Goal: Task Accomplishment & Management: Manage account settings

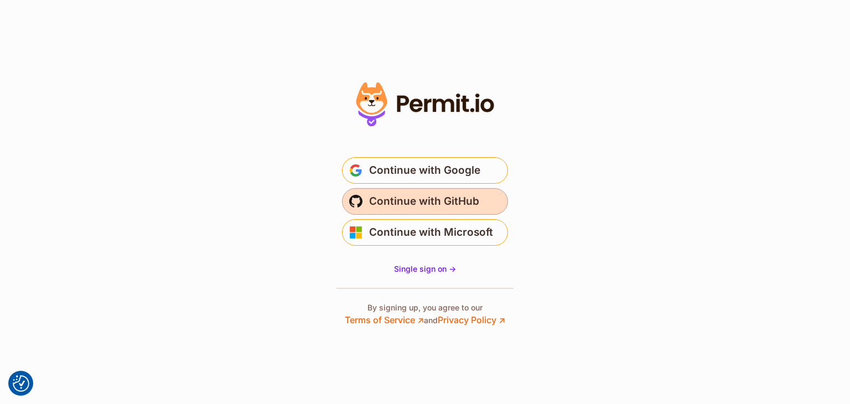
click at [407, 193] on span "Continue with GitHub" at bounding box center [424, 202] width 110 height 18
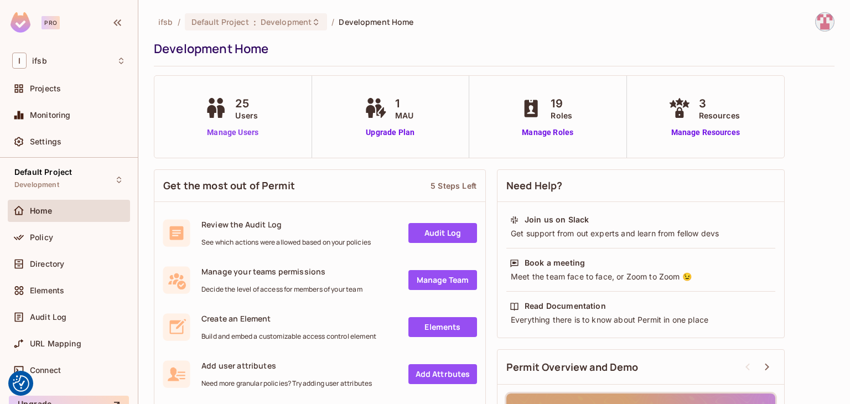
click at [233, 129] on link "Manage Users" at bounding box center [232, 133] width 61 height 12
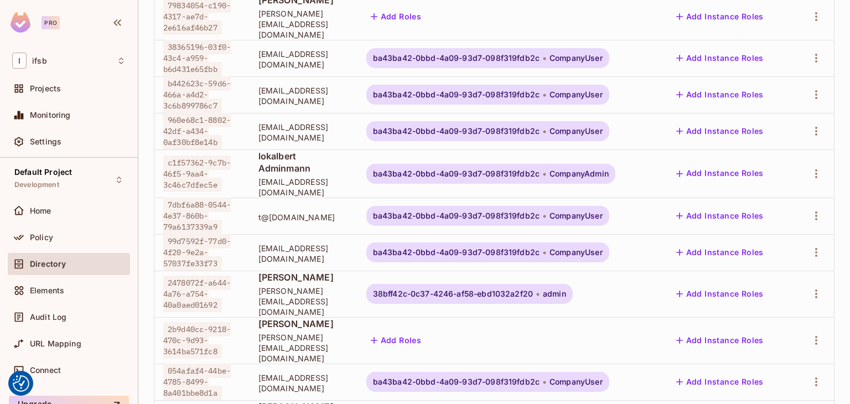
scroll to position [259, 0]
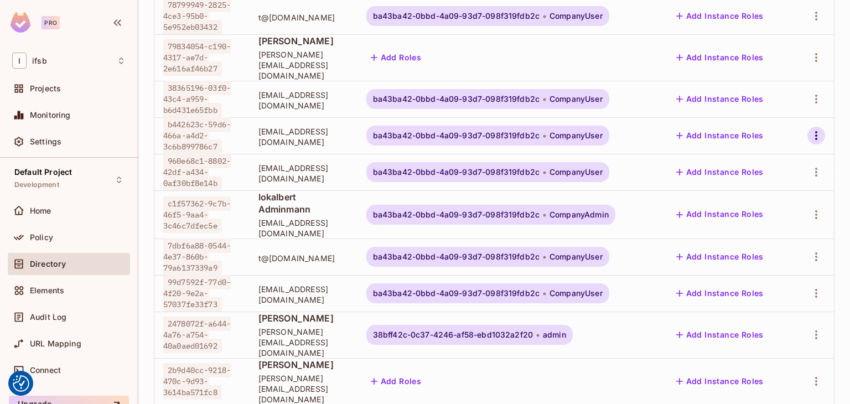
click at [812, 129] on icon "button" at bounding box center [816, 135] width 13 height 13
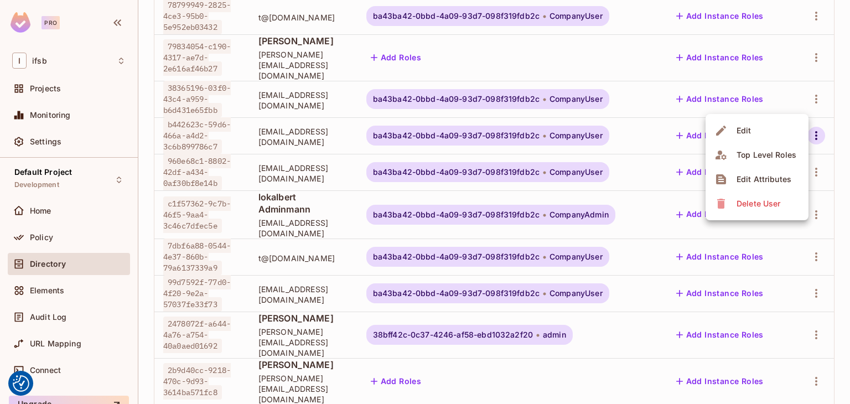
click at [730, 207] on div "Delete User" at bounding box center [749, 204] width 69 height 18
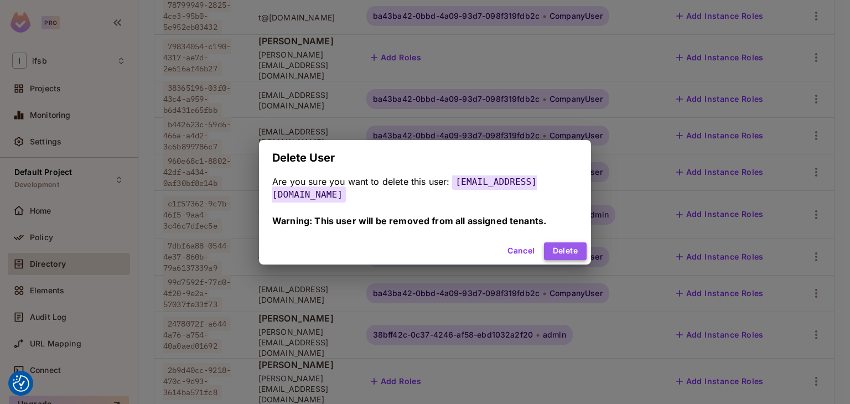
click at [547, 245] on button "Delete" at bounding box center [565, 251] width 43 height 18
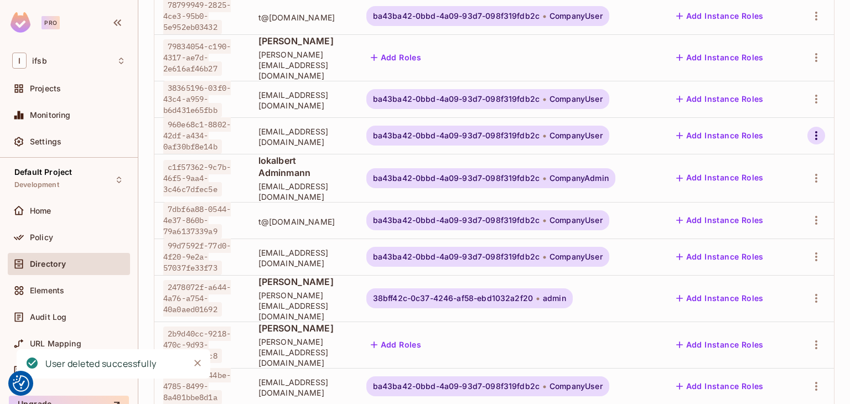
click at [810, 129] on icon "button" at bounding box center [816, 135] width 13 height 13
click at [724, 204] on icon at bounding box center [721, 204] width 8 height 10
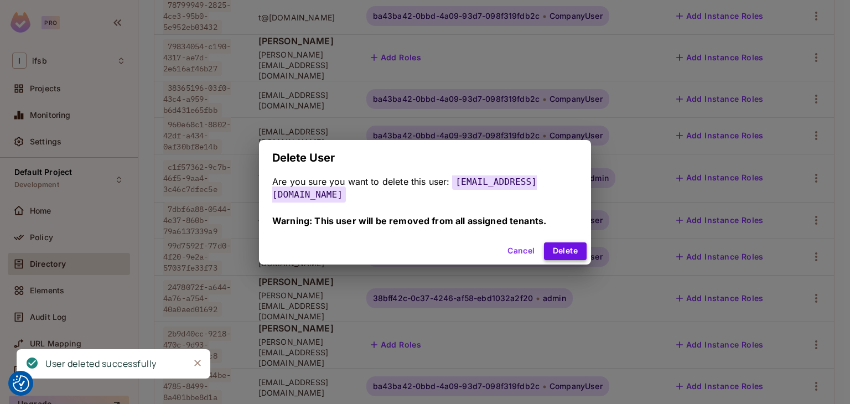
click at [546, 246] on button "Delete" at bounding box center [565, 251] width 43 height 18
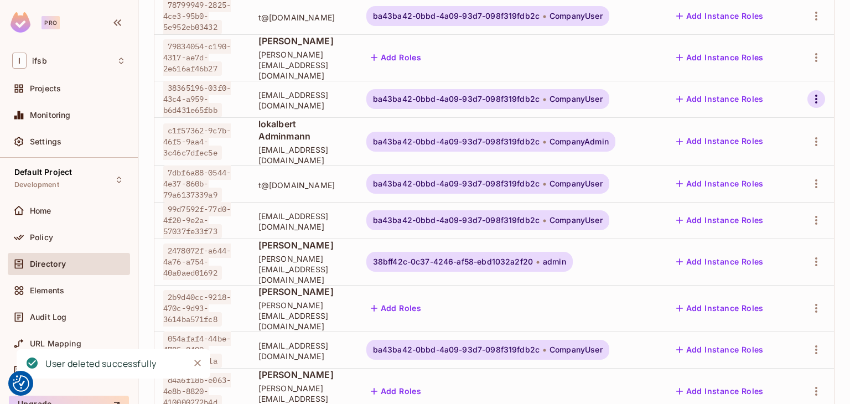
click at [810, 92] on icon "button" at bounding box center [816, 98] width 13 height 13
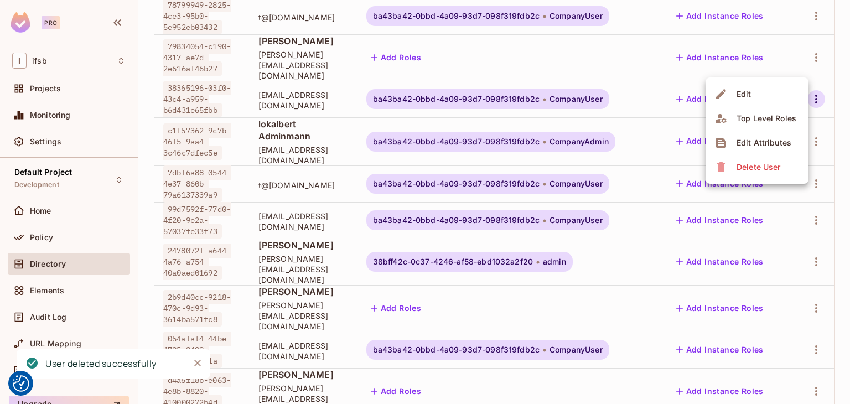
click at [752, 167] on div "Delete User" at bounding box center [759, 167] width 44 height 11
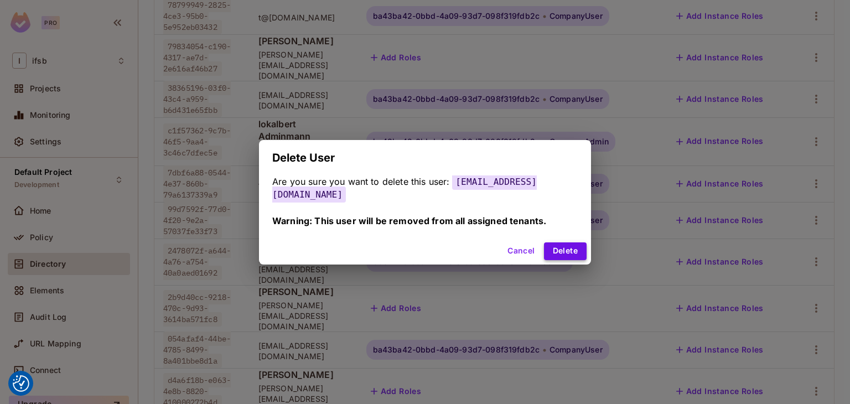
click at [549, 242] on button "Delete" at bounding box center [565, 251] width 43 height 18
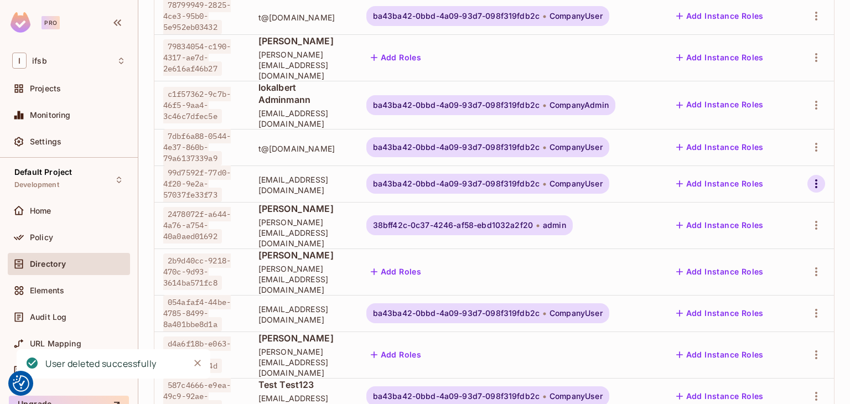
click at [813, 177] on icon "button" at bounding box center [816, 183] width 13 height 13
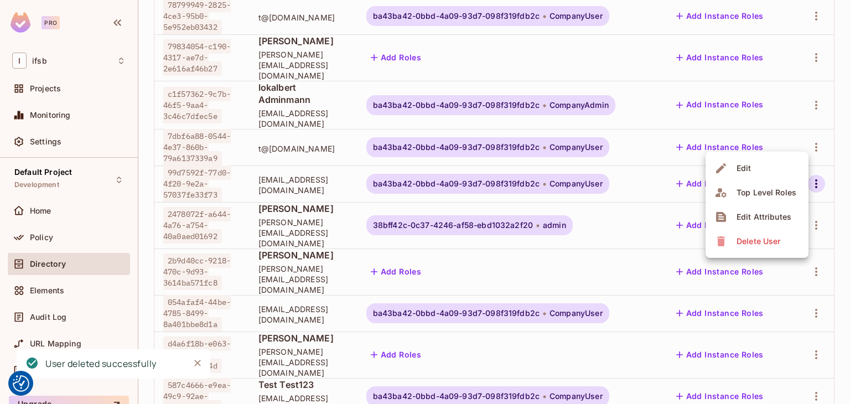
click at [740, 245] on div "Delete User" at bounding box center [759, 241] width 44 height 11
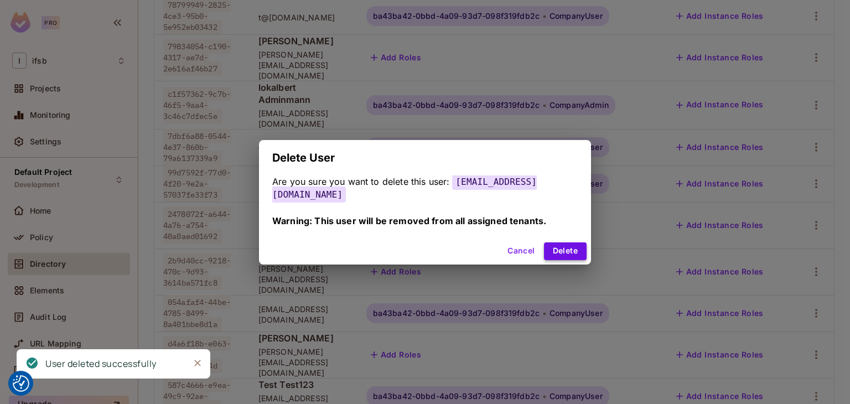
click at [549, 242] on button "Delete" at bounding box center [565, 251] width 43 height 18
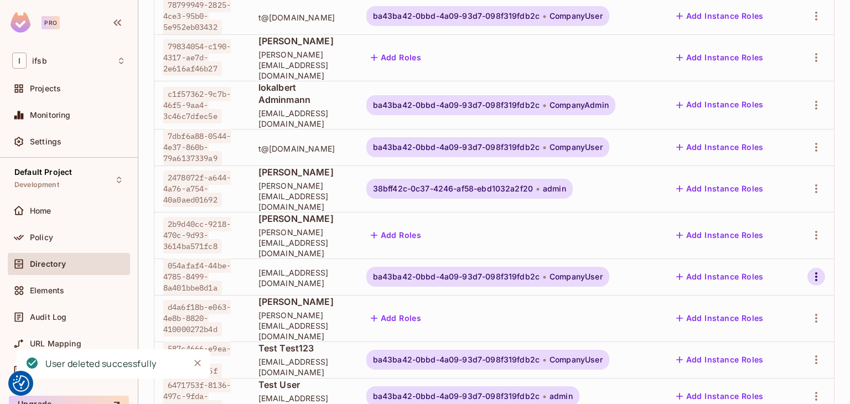
click at [810, 270] on icon "button" at bounding box center [816, 276] width 13 height 13
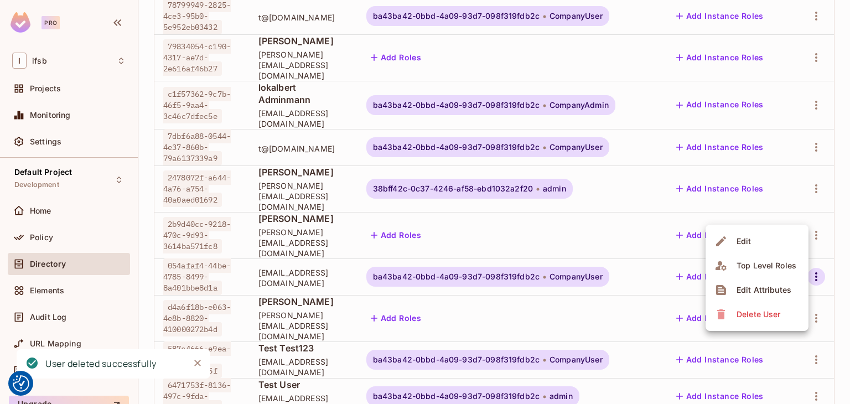
click at [768, 319] on div "Delete User" at bounding box center [759, 314] width 44 height 11
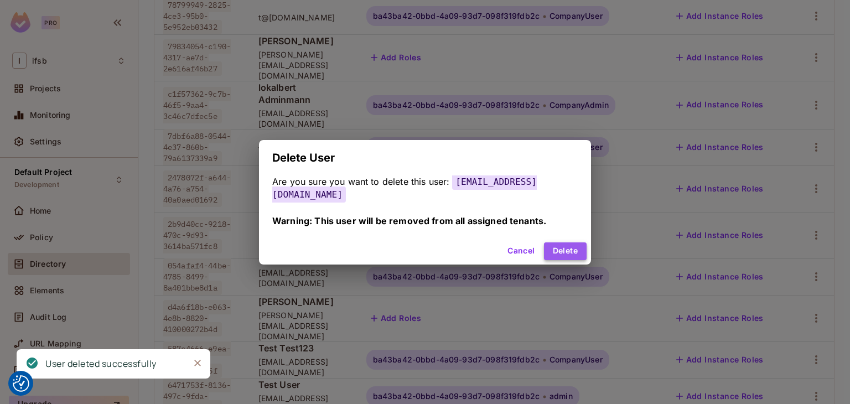
click at [555, 246] on button "Delete" at bounding box center [565, 251] width 43 height 18
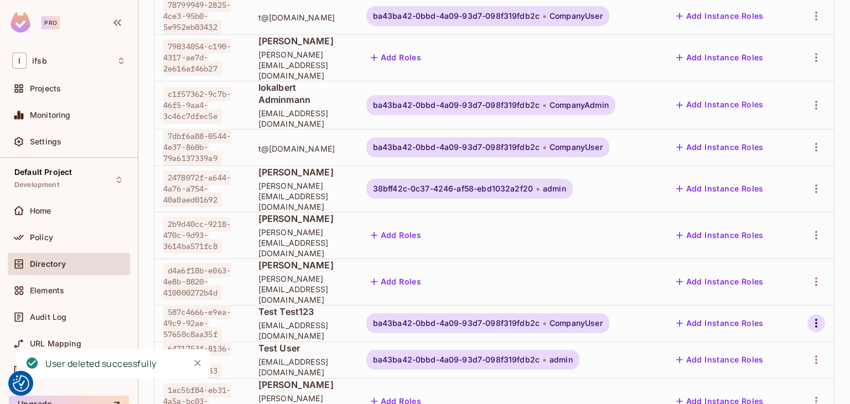
click at [813, 317] on icon "button" at bounding box center [816, 323] width 13 height 13
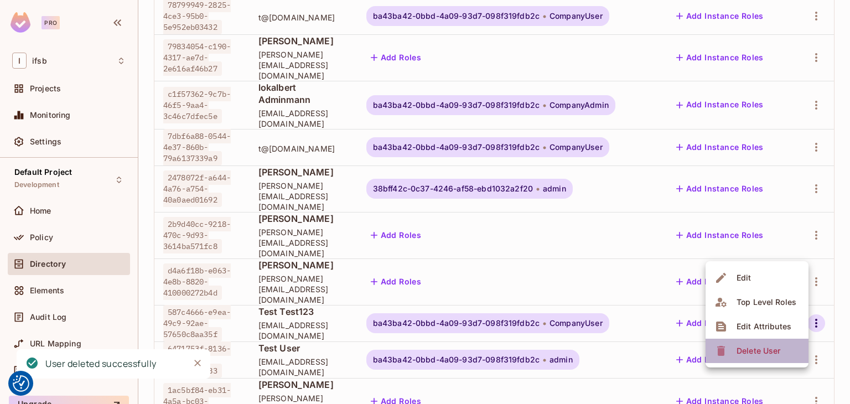
click at [742, 353] on div "Delete User" at bounding box center [759, 350] width 44 height 11
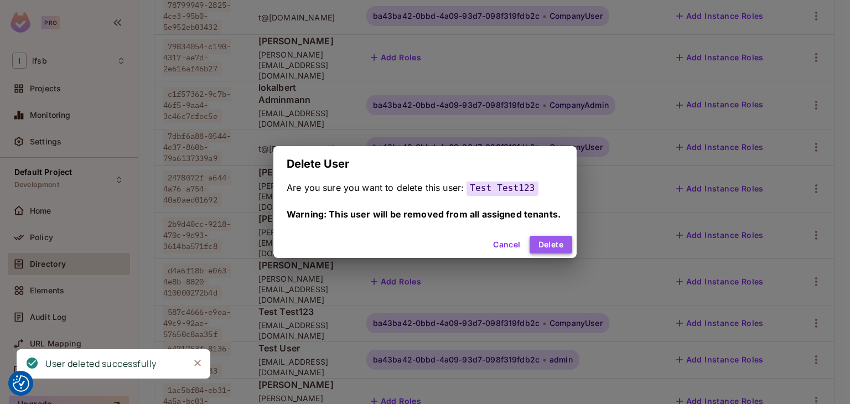
click at [553, 240] on button "Delete" at bounding box center [551, 245] width 43 height 18
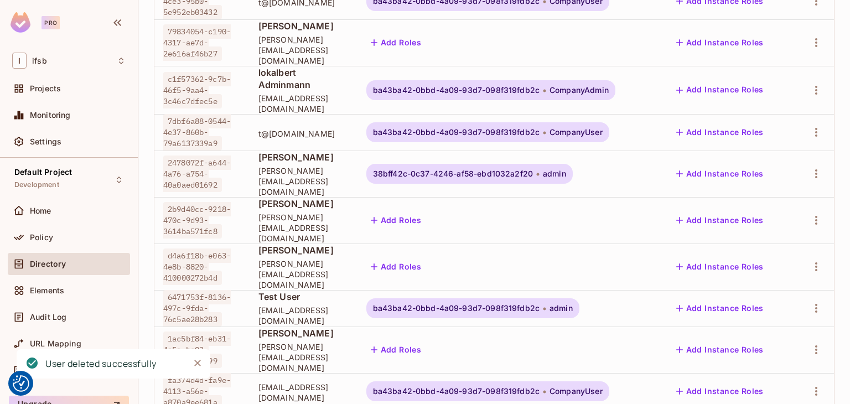
scroll to position [314, 0]
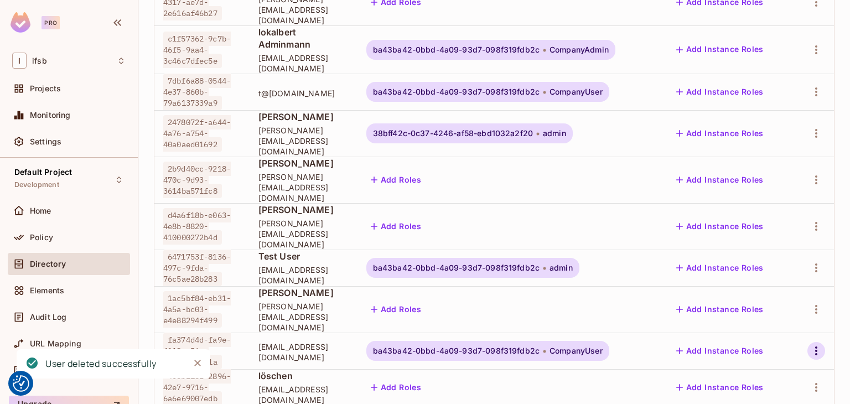
click at [810, 344] on icon "button" at bounding box center [816, 350] width 13 height 13
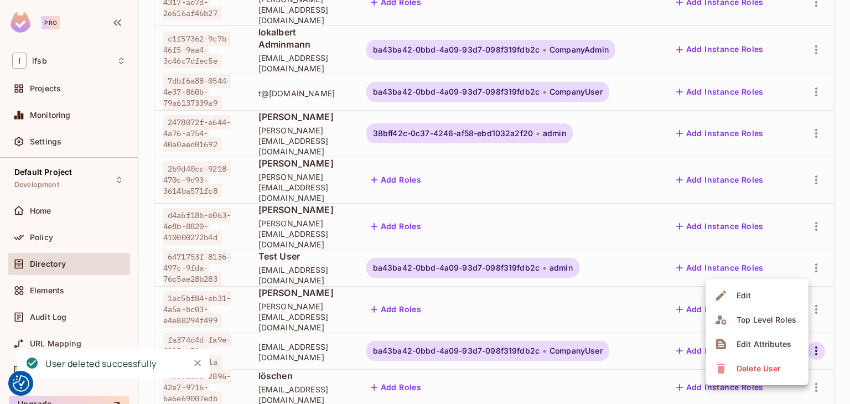
click at [752, 372] on div "Delete User" at bounding box center [759, 368] width 44 height 11
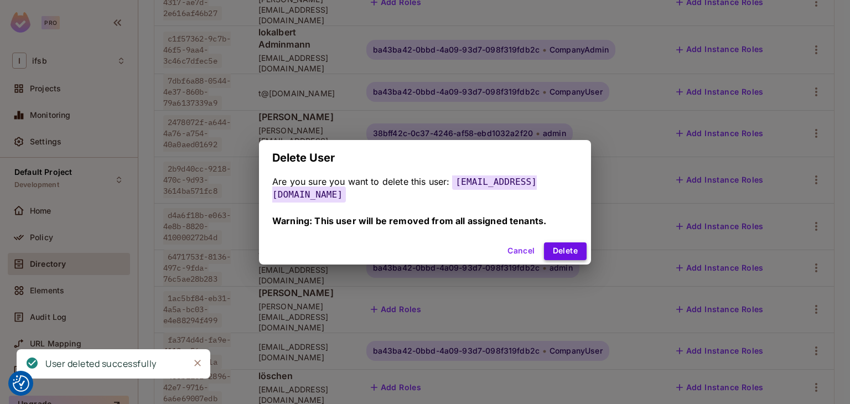
click at [556, 242] on button "Delete" at bounding box center [565, 251] width 43 height 18
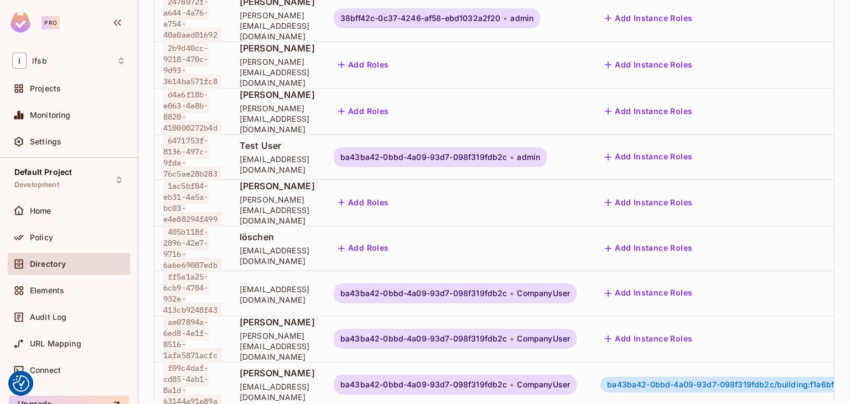
scroll to position [467, 0]
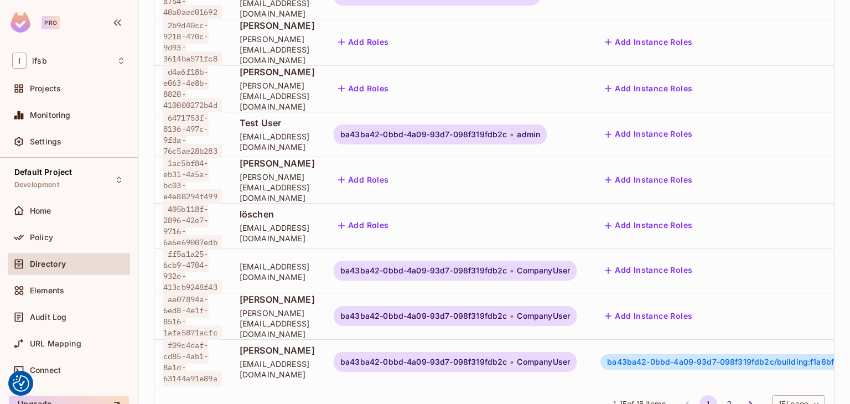
drag, startPoint x: 850, startPoint y: 120, endPoint x: 836, endPoint y: 417, distance: 297.1
click at [836, 404] on html "We use cookies to enhance your browsing experience, serve personalized ads or c…" at bounding box center [425, 202] width 850 height 404
click at [745, 399] on icon "Go to next page" at bounding box center [750, 404] width 11 height 11
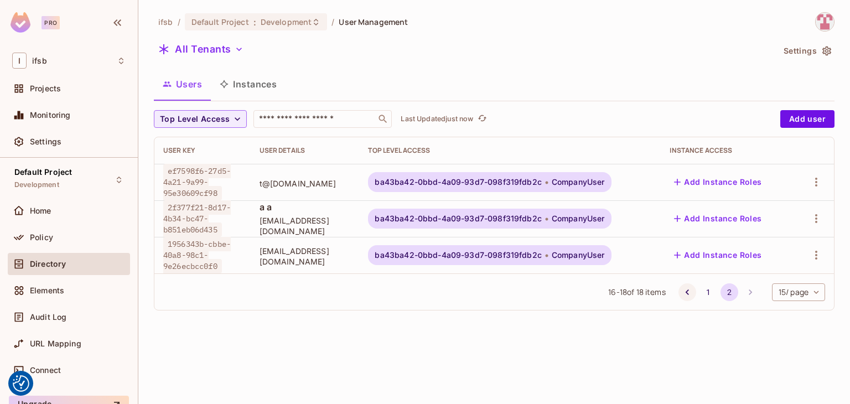
click at [689, 296] on icon "Go to previous page" at bounding box center [687, 292] width 11 height 11
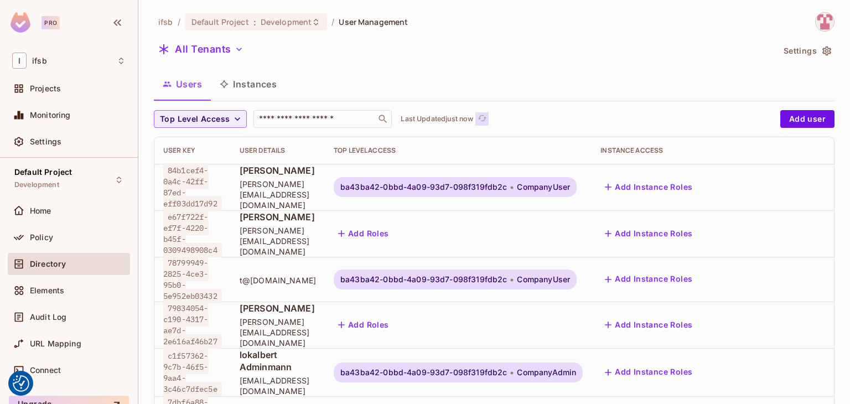
click at [481, 118] on icon "refresh" at bounding box center [482, 118] width 9 height 6
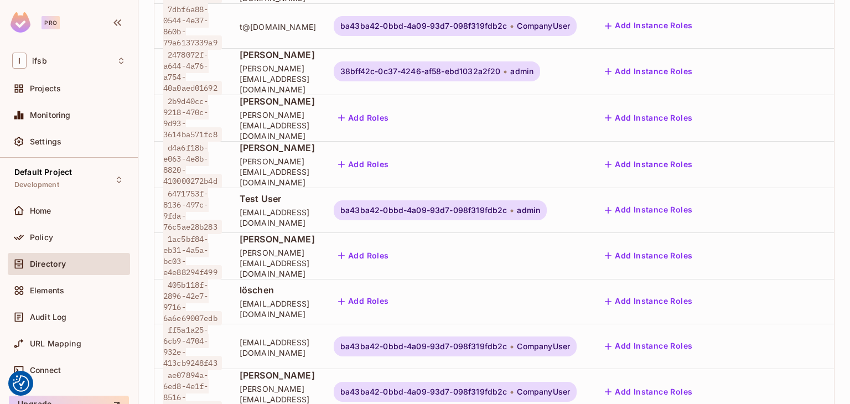
scroll to position [467, 0]
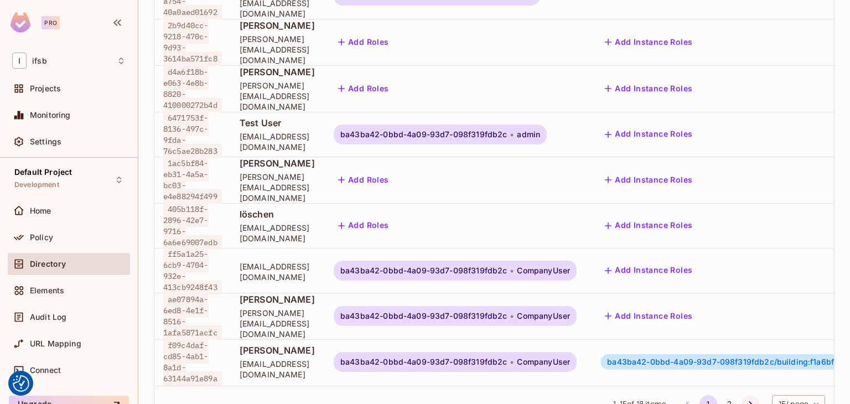
click at [745, 399] on icon "Go to next page" at bounding box center [750, 404] width 11 height 11
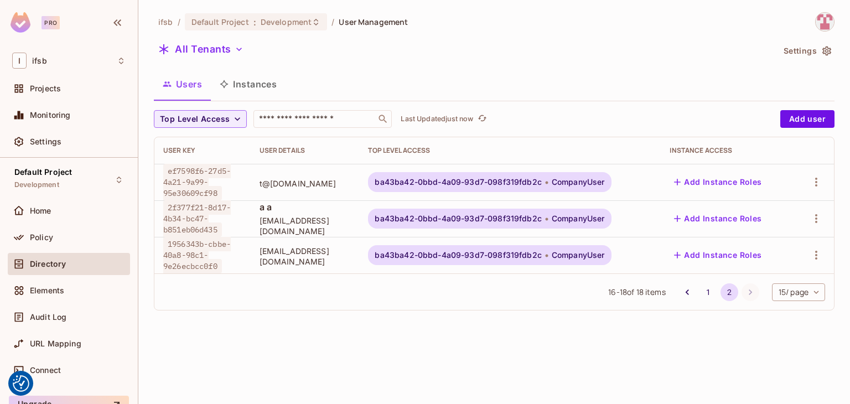
scroll to position [0, 0]
click at [815, 257] on icon "button" at bounding box center [816, 255] width 13 height 13
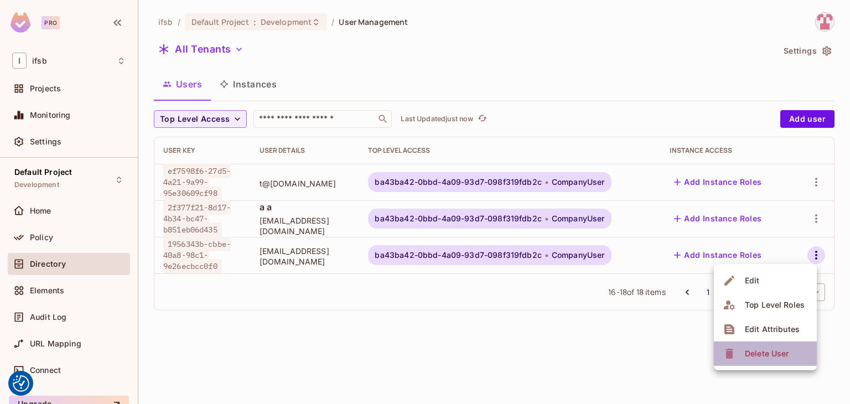
click at [782, 353] on div "Delete User" at bounding box center [767, 353] width 44 height 11
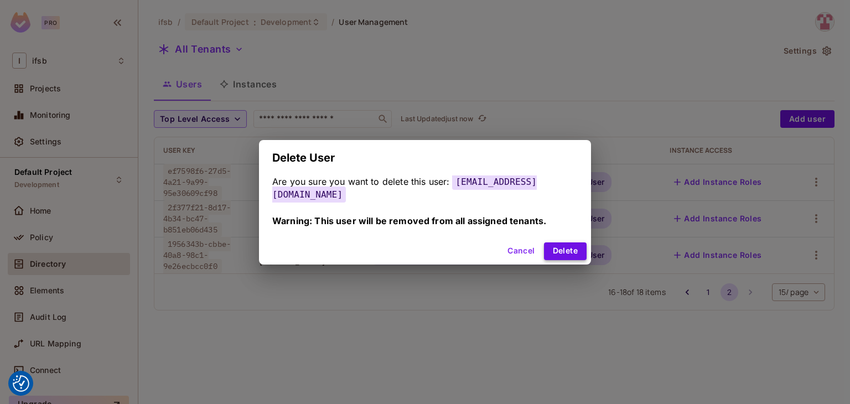
click at [558, 242] on button "Delete" at bounding box center [565, 251] width 43 height 18
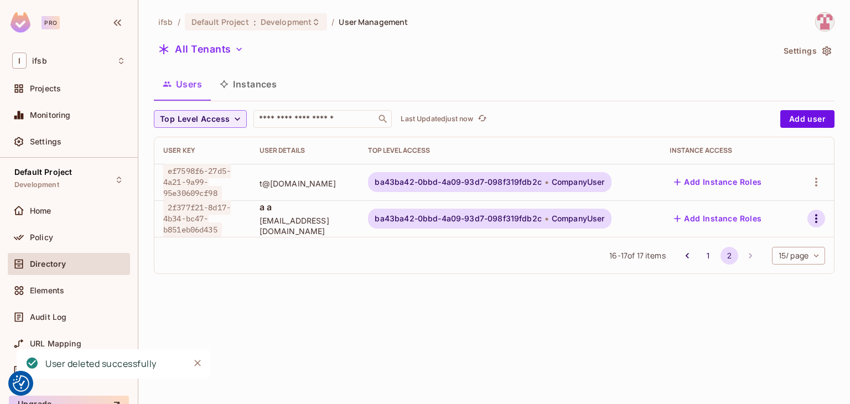
click at [816, 220] on icon "button" at bounding box center [816, 218] width 13 height 13
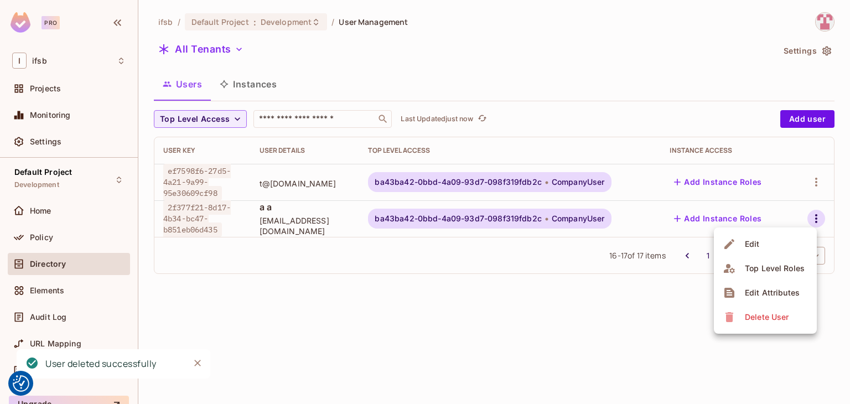
click at [736, 320] on icon at bounding box center [729, 317] width 13 height 13
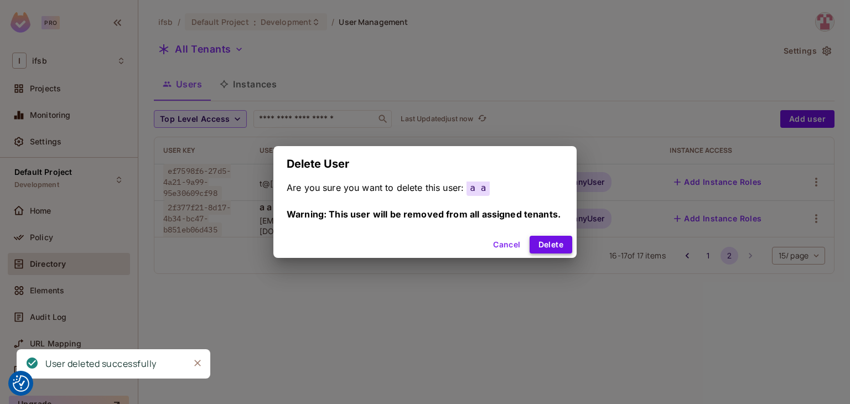
click at [556, 241] on button "Delete" at bounding box center [551, 245] width 43 height 18
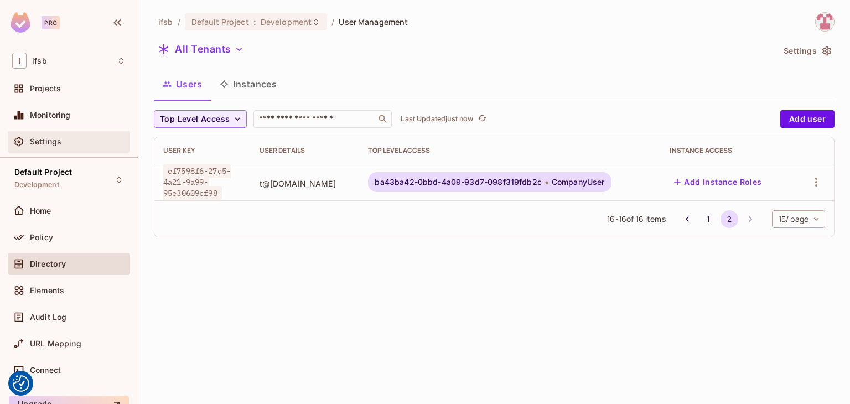
click at [82, 141] on div "Settings" at bounding box center [78, 141] width 96 height 9
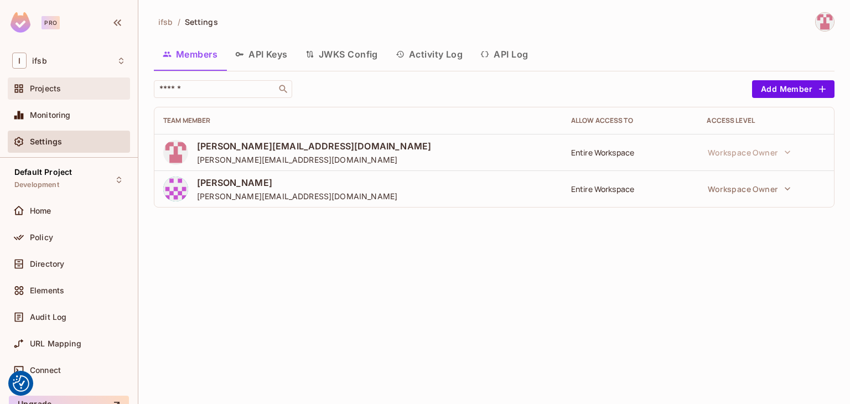
click at [75, 89] on div "Projects" at bounding box center [78, 88] width 96 height 9
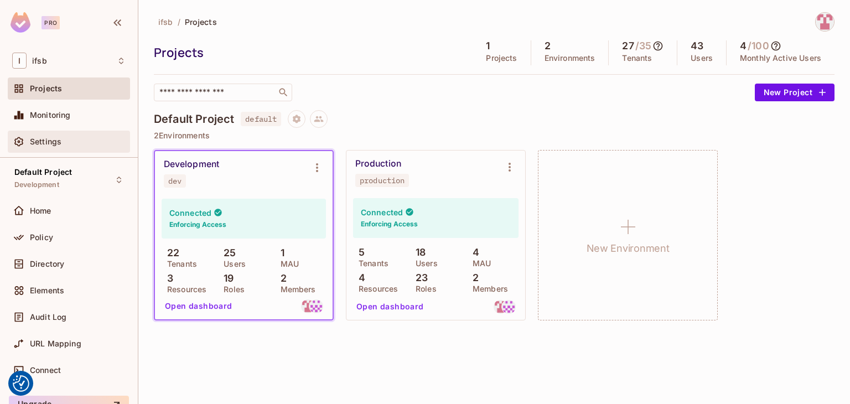
click at [39, 144] on span "Settings" at bounding box center [46, 141] width 32 height 9
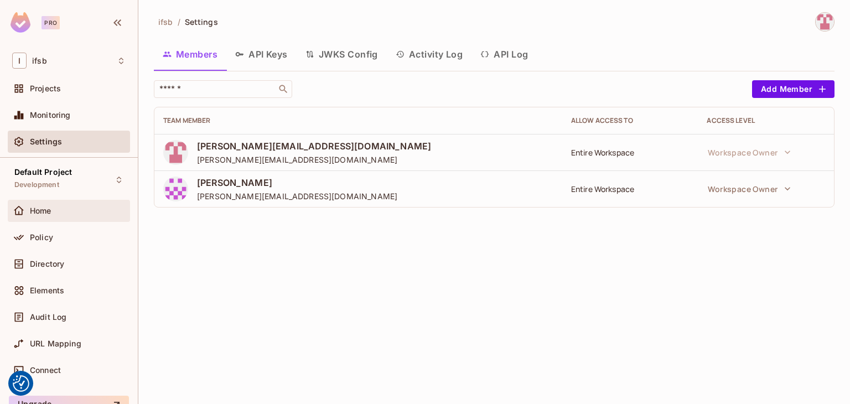
click at [40, 216] on div "Home" at bounding box center [68, 210] width 113 height 13
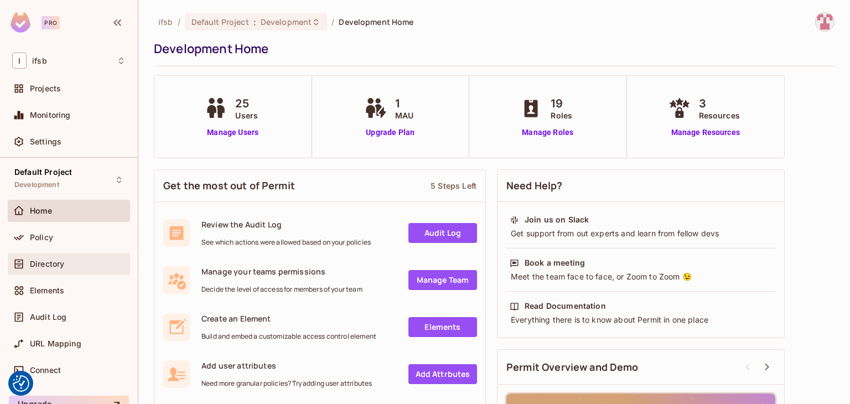
click at [78, 254] on div "Directory" at bounding box center [69, 264] width 122 height 22
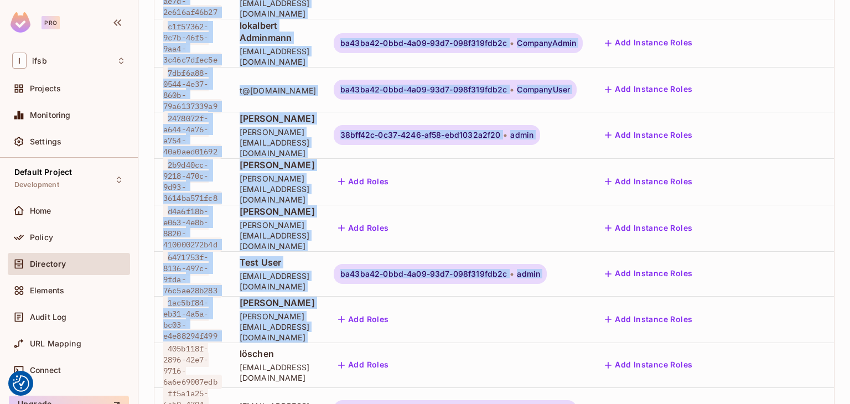
scroll to position [329, 0]
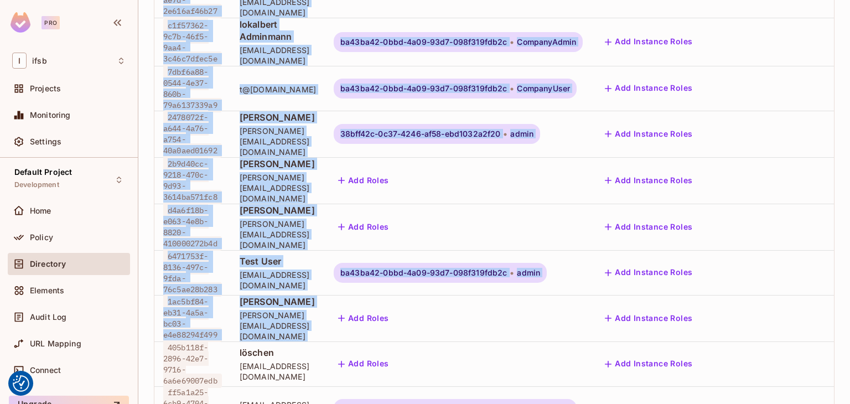
drag, startPoint x: 850, startPoint y: 139, endPoint x: 851, endPoint y: 284, distance: 145.0
click at [850, 284] on html "We use cookies to enhance your browsing experience, serve personalized ads or c…" at bounding box center [425, 202] width 850 height 404
click at [828, 275] on div "ifsb / Default Project : Development / User Management All Tenants Settings Use…" at bounding box center [494, 202] width 712 height 404
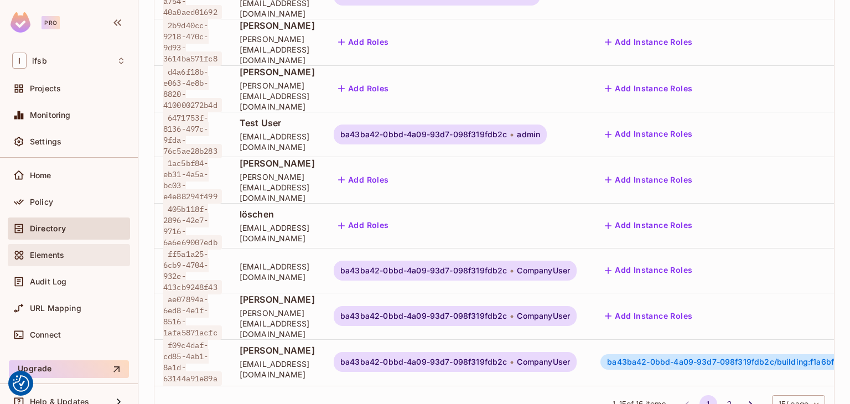
scroll to position [0, 0]
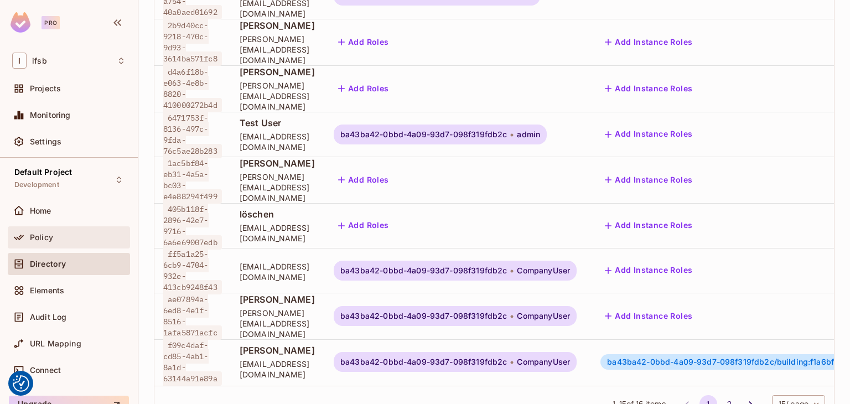
click at [61, 236] on div "Policy" at bounding box center [78, 237] width 96 height 9
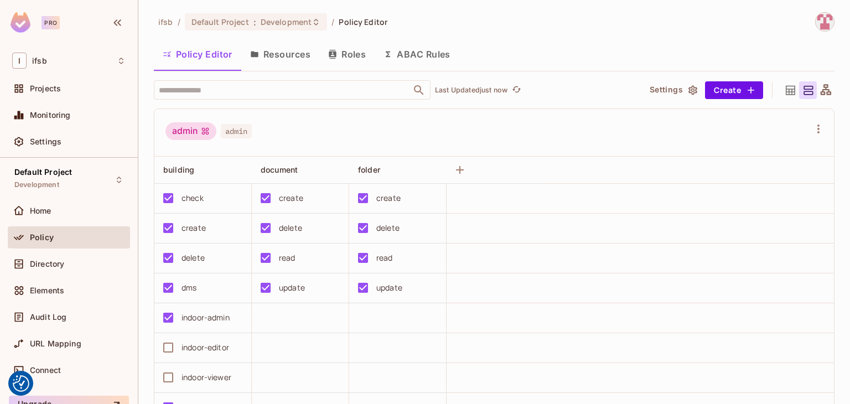
click at [289, 56] on button "Resources" at bounding box center [280, 54] width 78 height 28
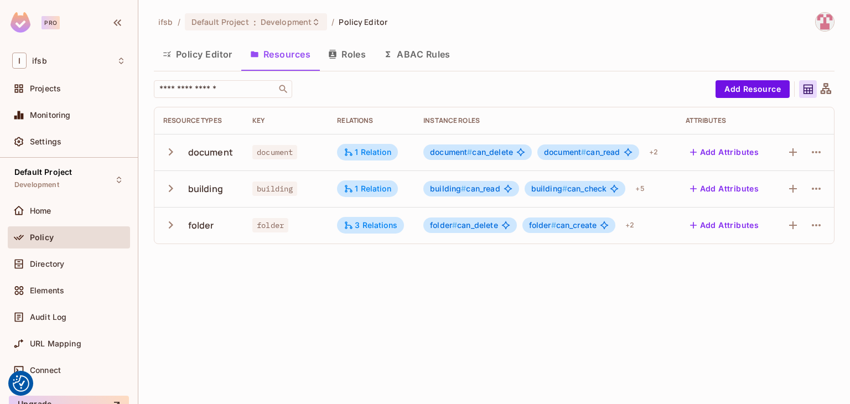
click at [171, 189] on icon "button" at bounding box center [171, 188] width 4 height 7
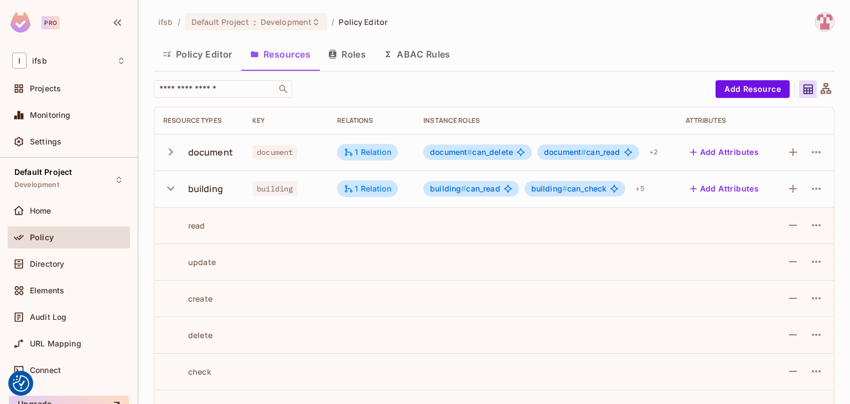
click at [176, 187] on icon "button" at bounding box center [170, 188] width 15 height 15
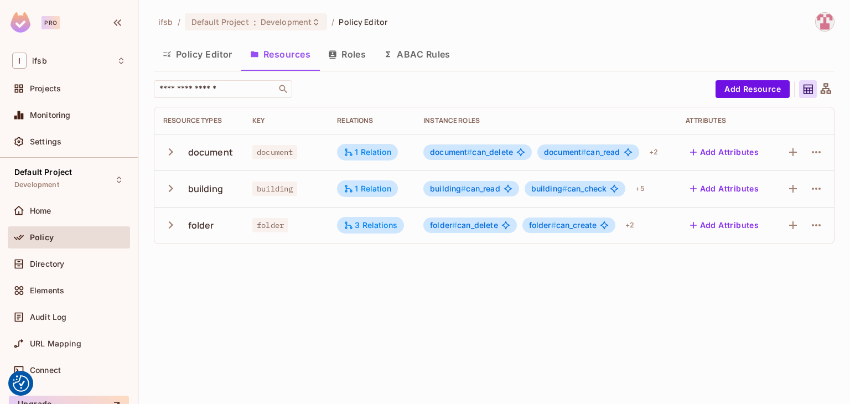
click at [182, 189] on button "button" at bounding box center [172, 189] width 19 height 24
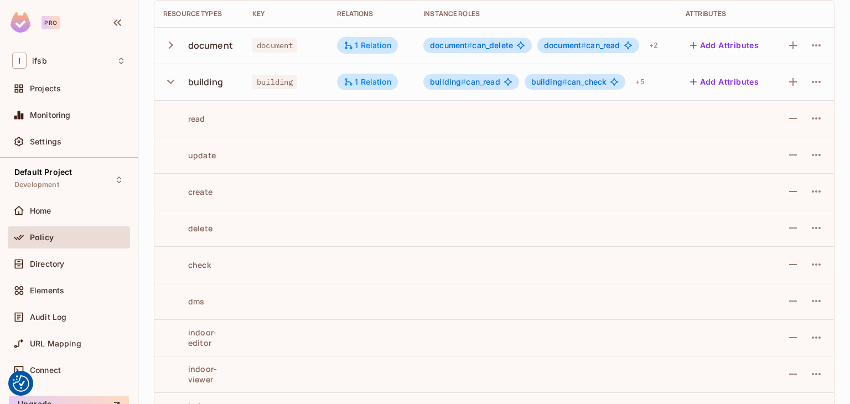
scroll to position [66, 0]
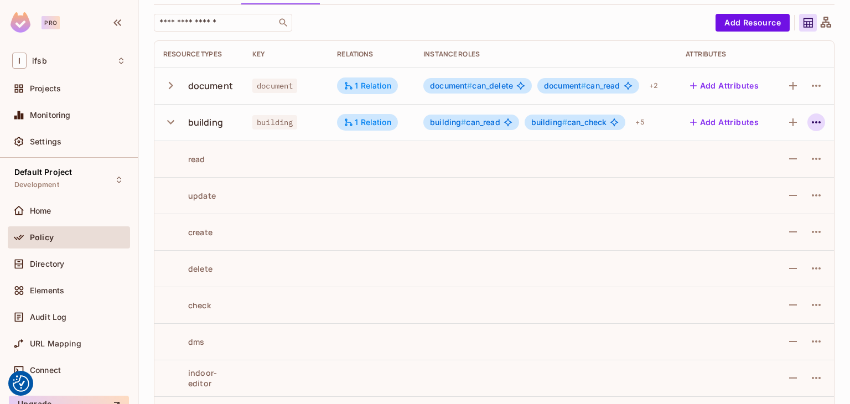
click at [814, 121] on icon "button" at bounding box center [816, 122] width 13 height 13
click at [814, 121] on div at bounding box center [425, 202] width 850 height 404
click at [828, 126] on div "ifsb / Default Project : Development / Policy Editor Policy Editor Resources Ro…" at bounding box center [494, 202] width 712 height 404
click at [828, 129] on div "ifsb / Default Project : Development / Policy Editor Policy Editor Resources Ro…" at bounding box center [494, 202] width 712 height 404
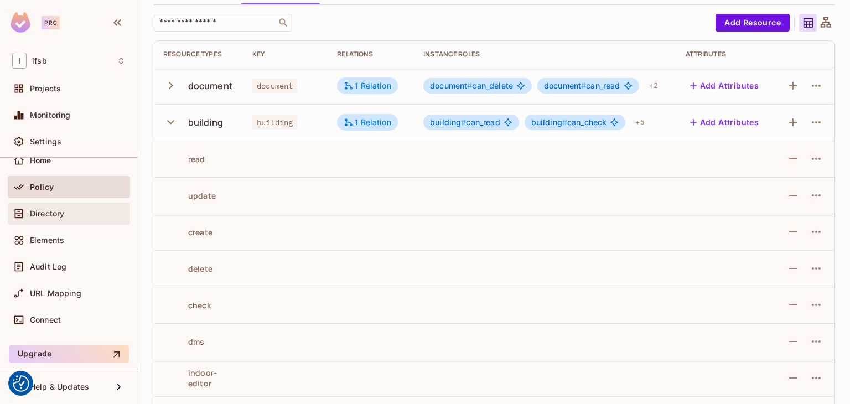
scroll to position [0, 0]
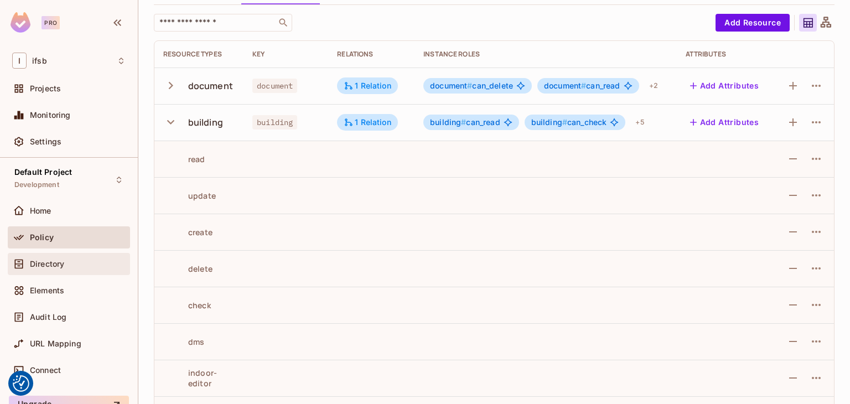
click at [61, 260] on span "Directory" at bounding box center [47, 264] width 34 height 9
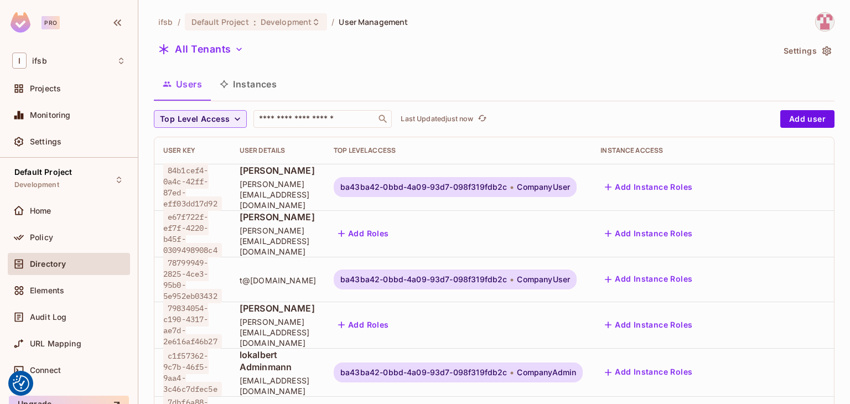
click at [259, 80] on button "Instances" at bounding box center [248, 84] width 75 height 28
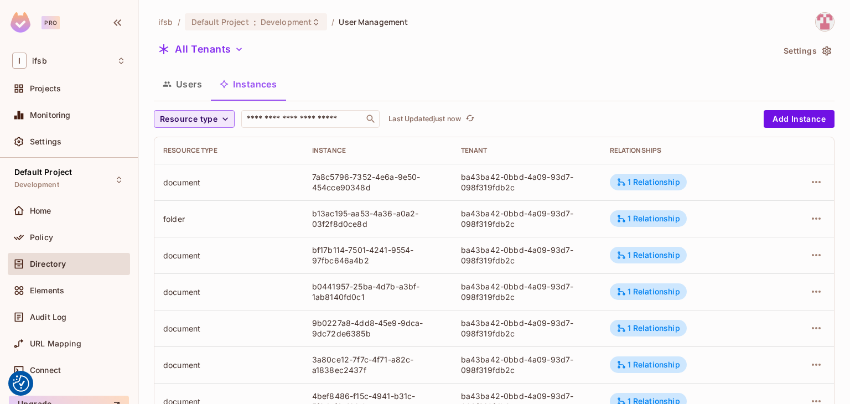
click at [202, 120] on span "Resource type" at bounding box center [189, 119] width 58 height 14
click at [195, 162] on li "building" at bounding box center [181, 168] width 55 height 24
